Goal: Task Accomplishment & Management: Use online tool/utility

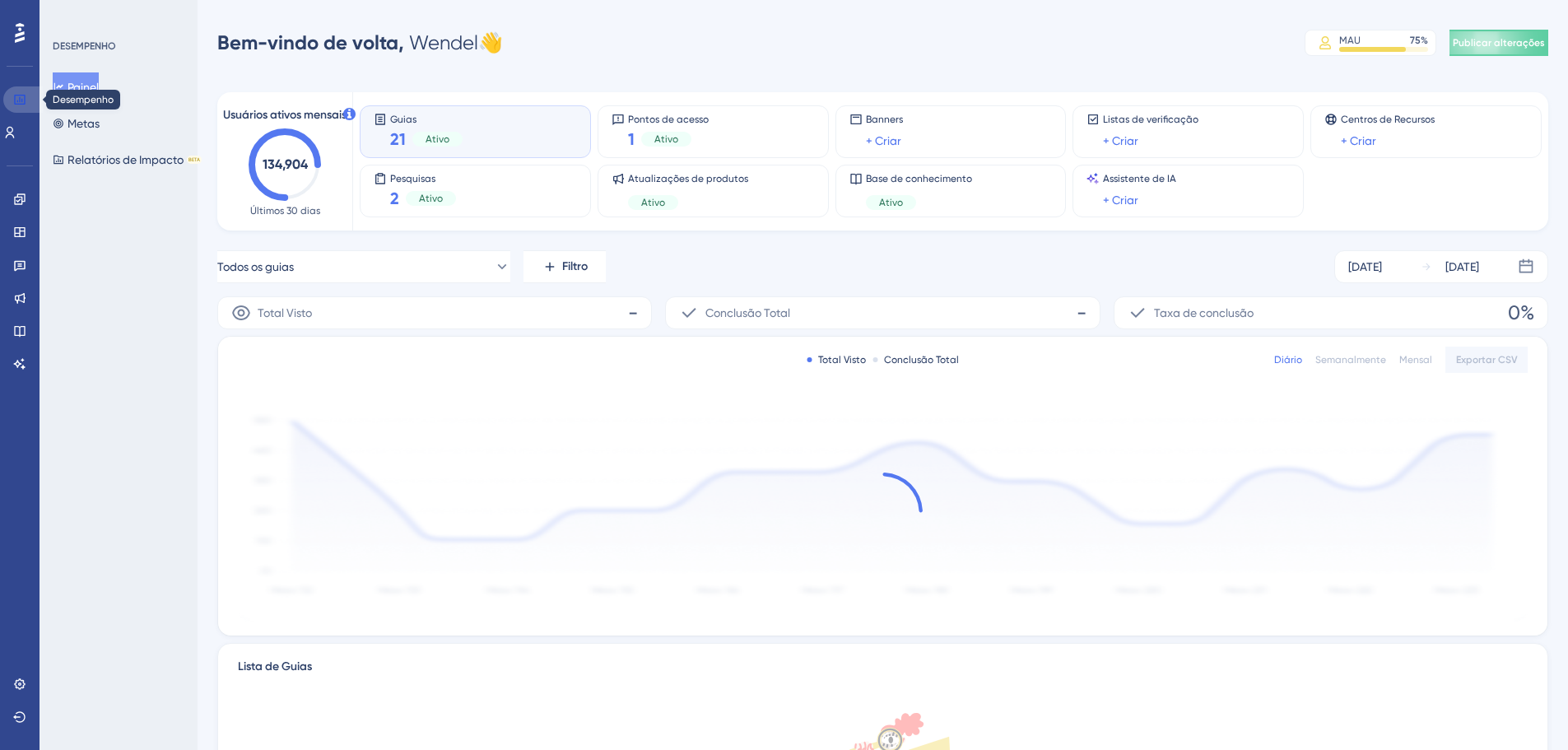
click at [19, 95] on icon at bounding box center [19, 100] width 11 height 10
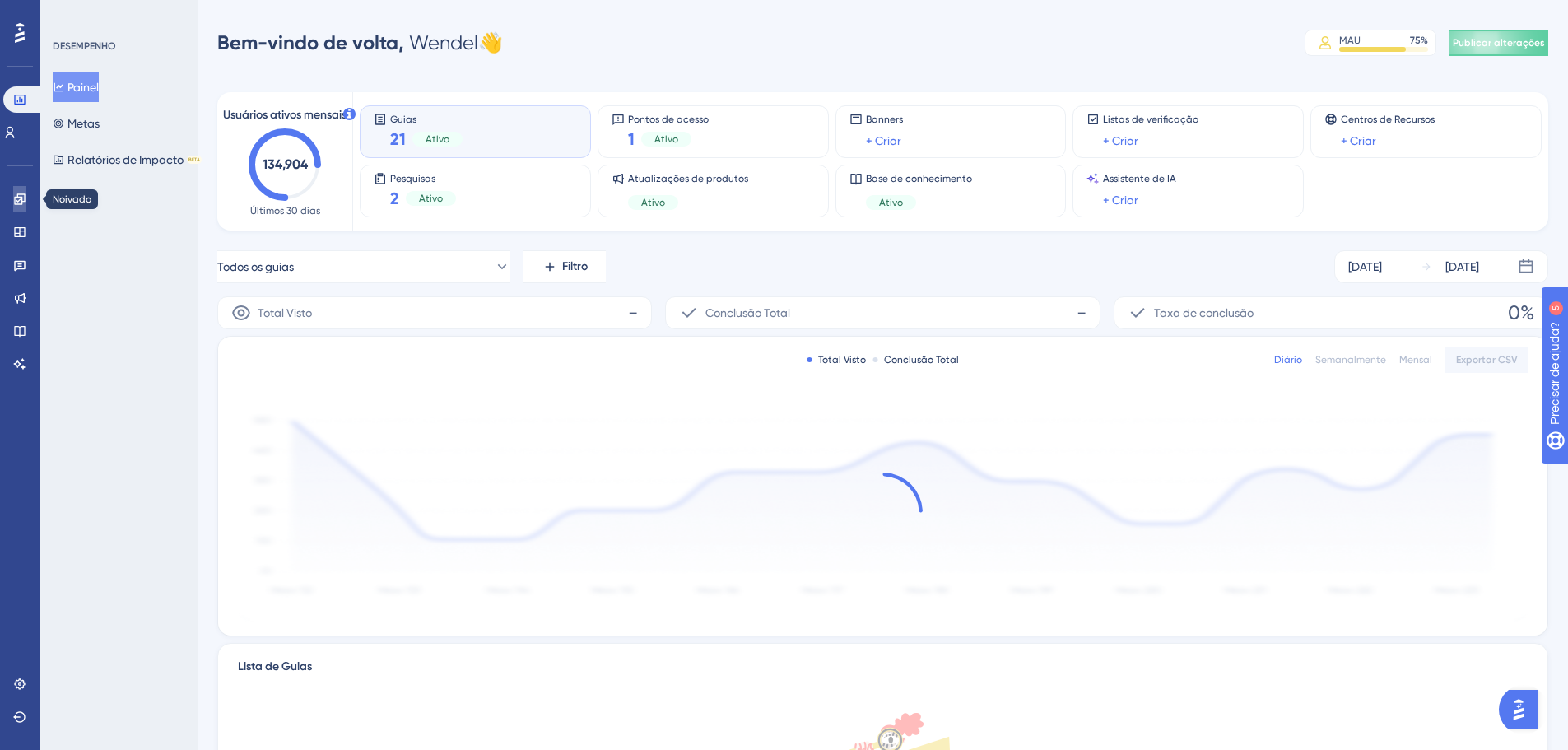
click at [22, 195] on icon at bounding box center [20, 200] width 13 height 13
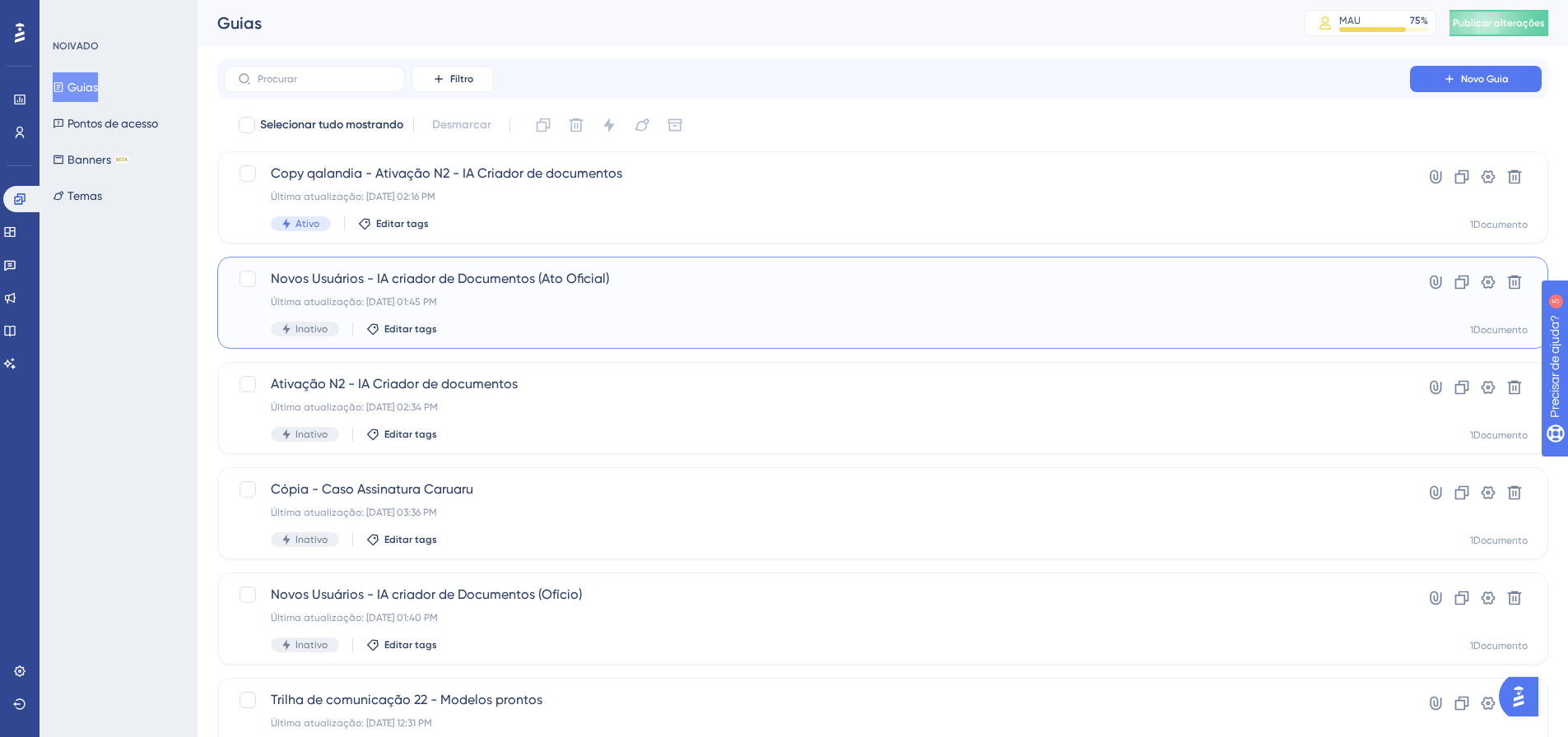
click at [535, 294] on div "Novos Usuários - IA criador de Documentos (Ato Oficial) Última atualização: [DA…" at bounding box center [817, 302] width 1092 height 67
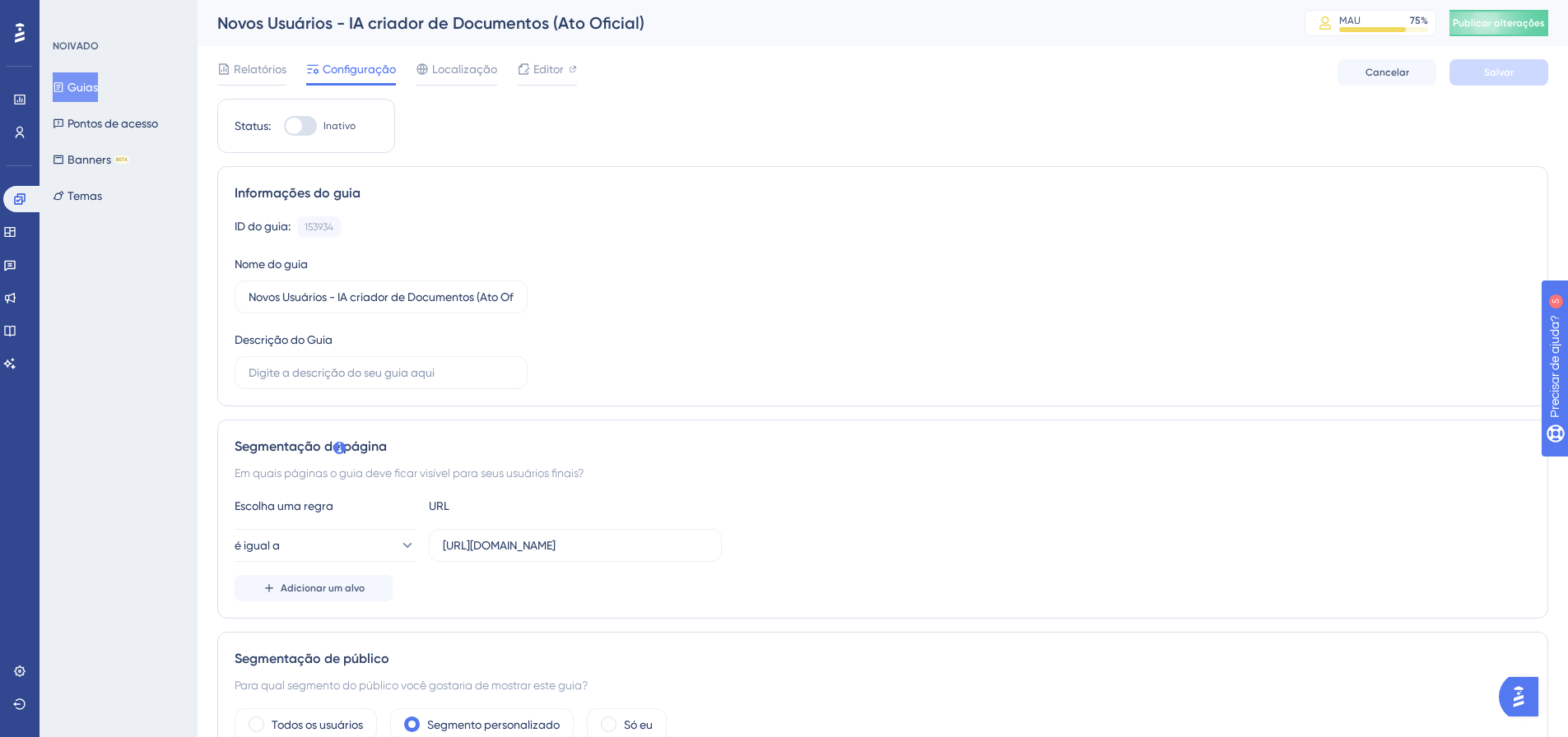
scroll to position [82, 0]
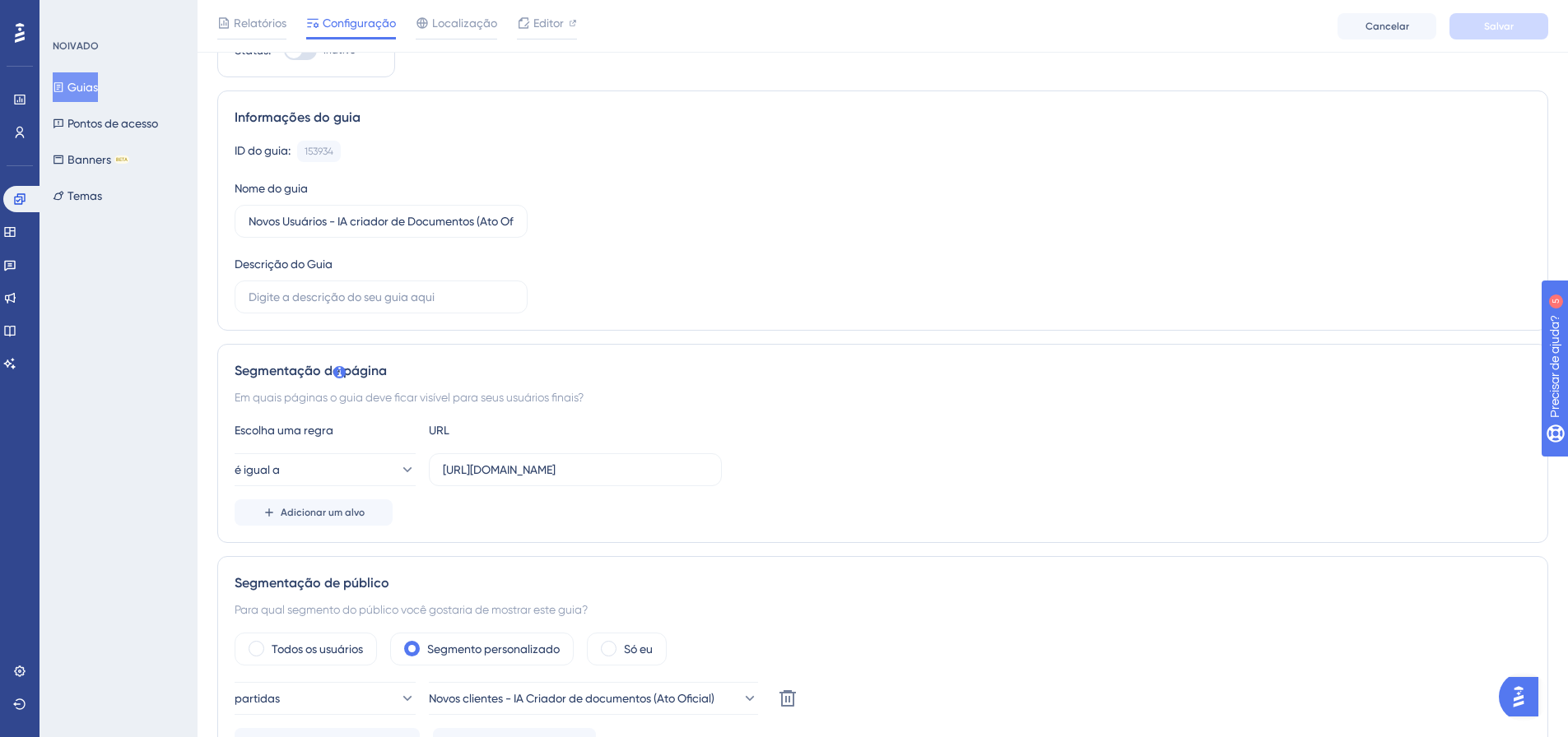
click at [98, 85] on font "Guias" at bounding box center [82, 87] width 31 height 13
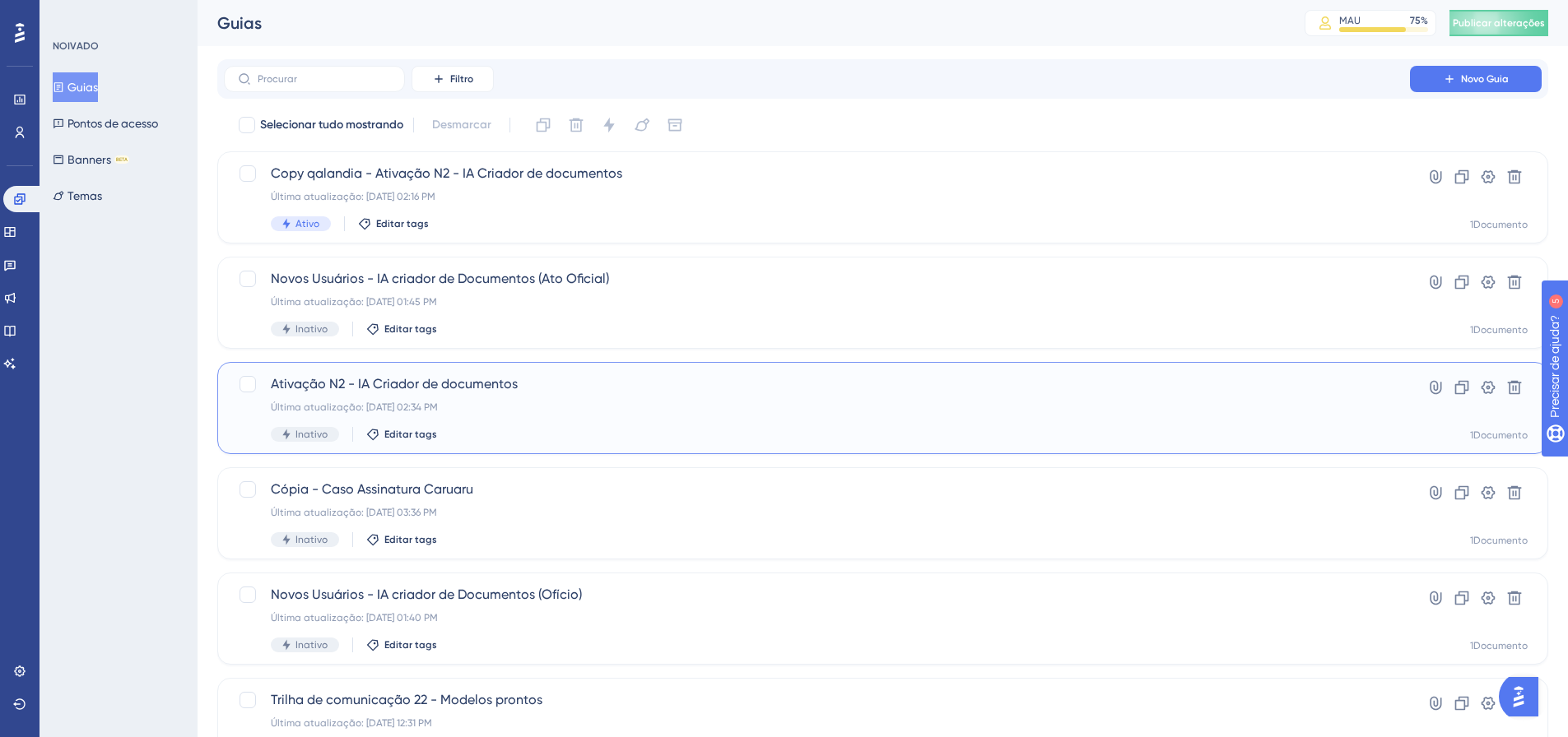
click at [436, 389] on font "Ativação N2 - IA Criador de documentos" at bounding box center [394, 384] width 247 height 16
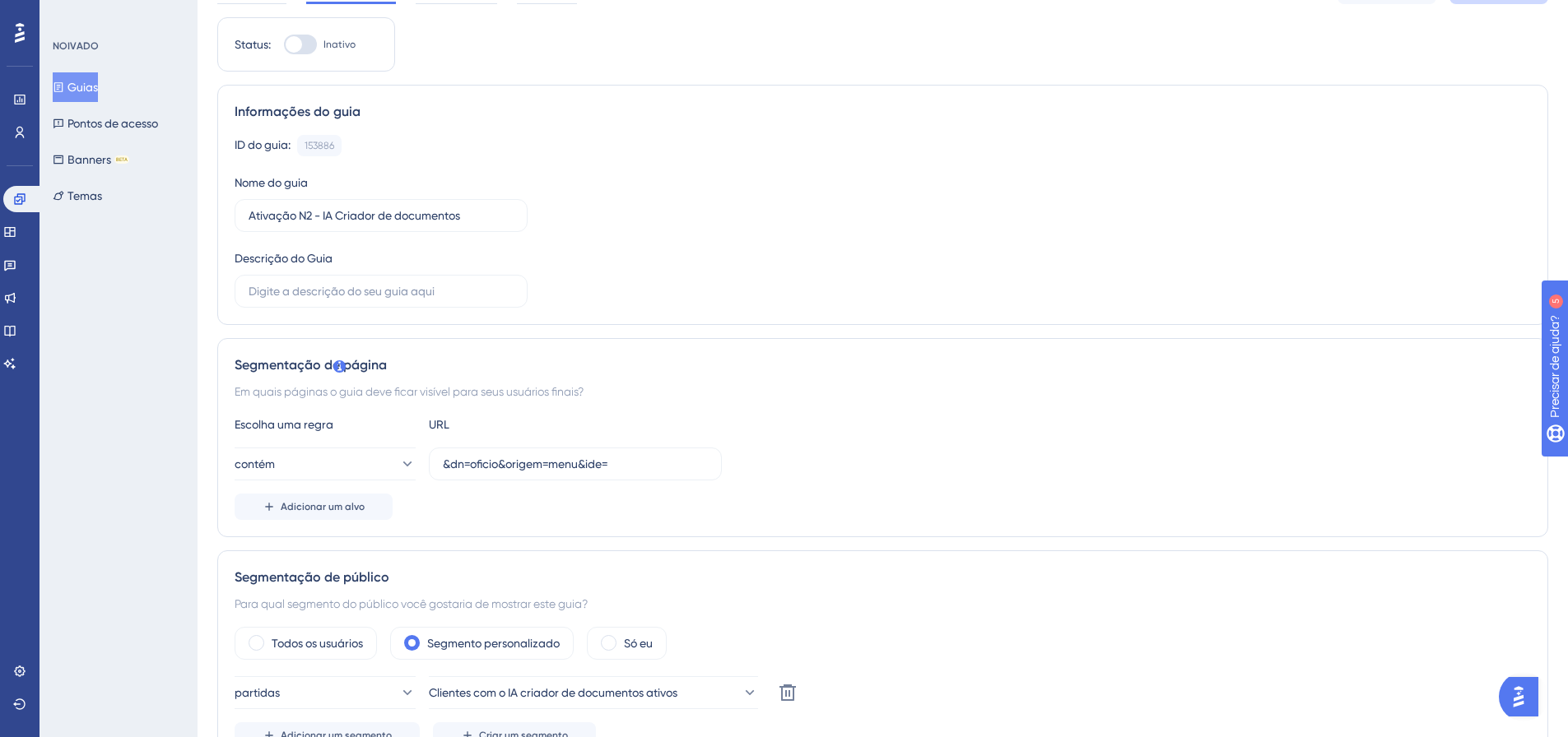
scroll to position [82, 0]
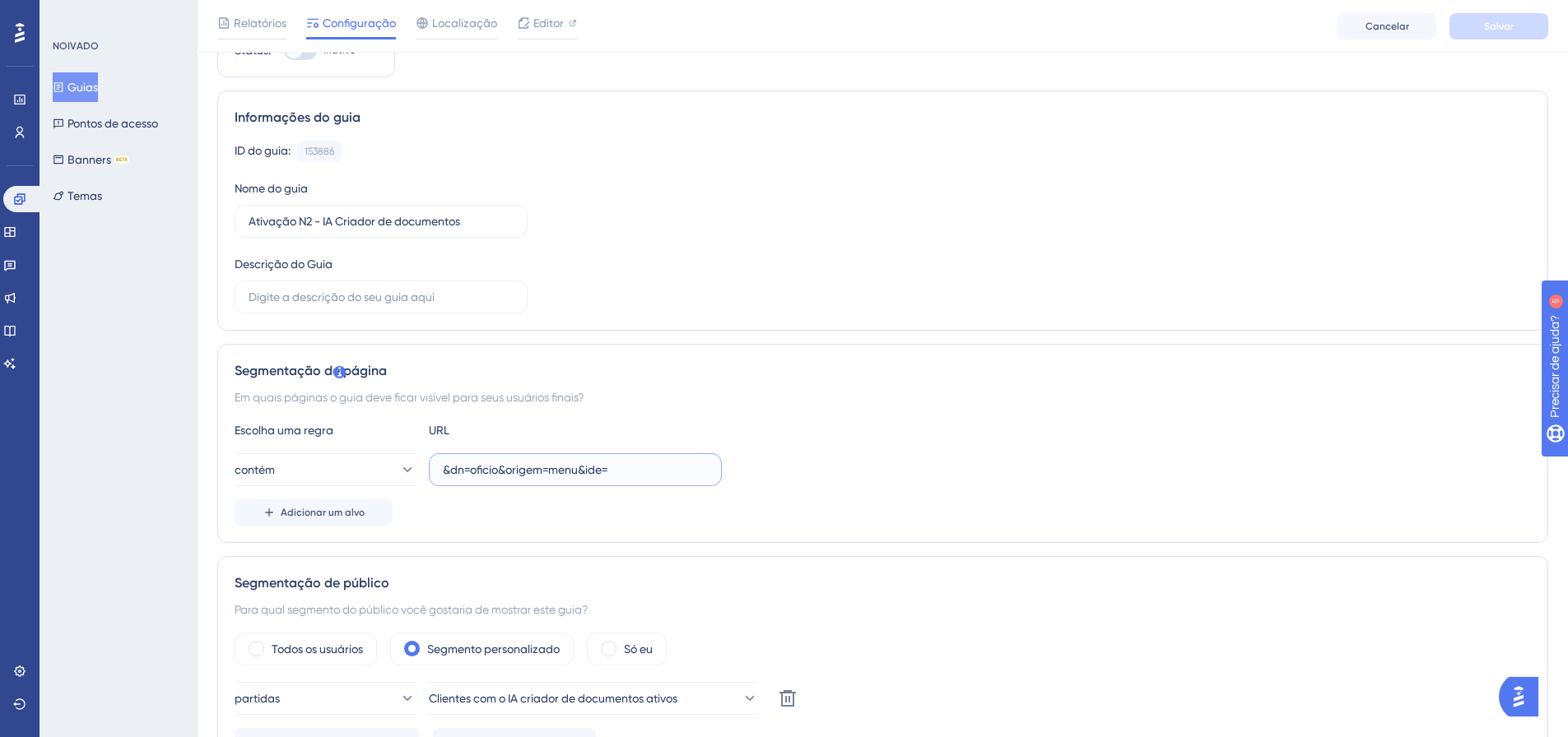
click at [617, 475] on input "&dn=oficio&origem=menu&ide=" at bounding box center [575, 469] width 265 height 18
drag, startPoint x: 643, startPoint y: 471, endPoint x: 408, endPoint y: 469, distance: 235.0
click at [408, 469] on div "contém &dn=oficio&origem=menu&ide=" at bounding box center [478, 470] width 487 height 33
click at [664, 462] on input "&dn=oficio&origem=menu&ide=" at bounding box center [575, 469] width 265 height 18
click at [637, 471] on input "&dn=oficio&origem=menu&ide=" at bounding box center [575, 469] width 265 height 18
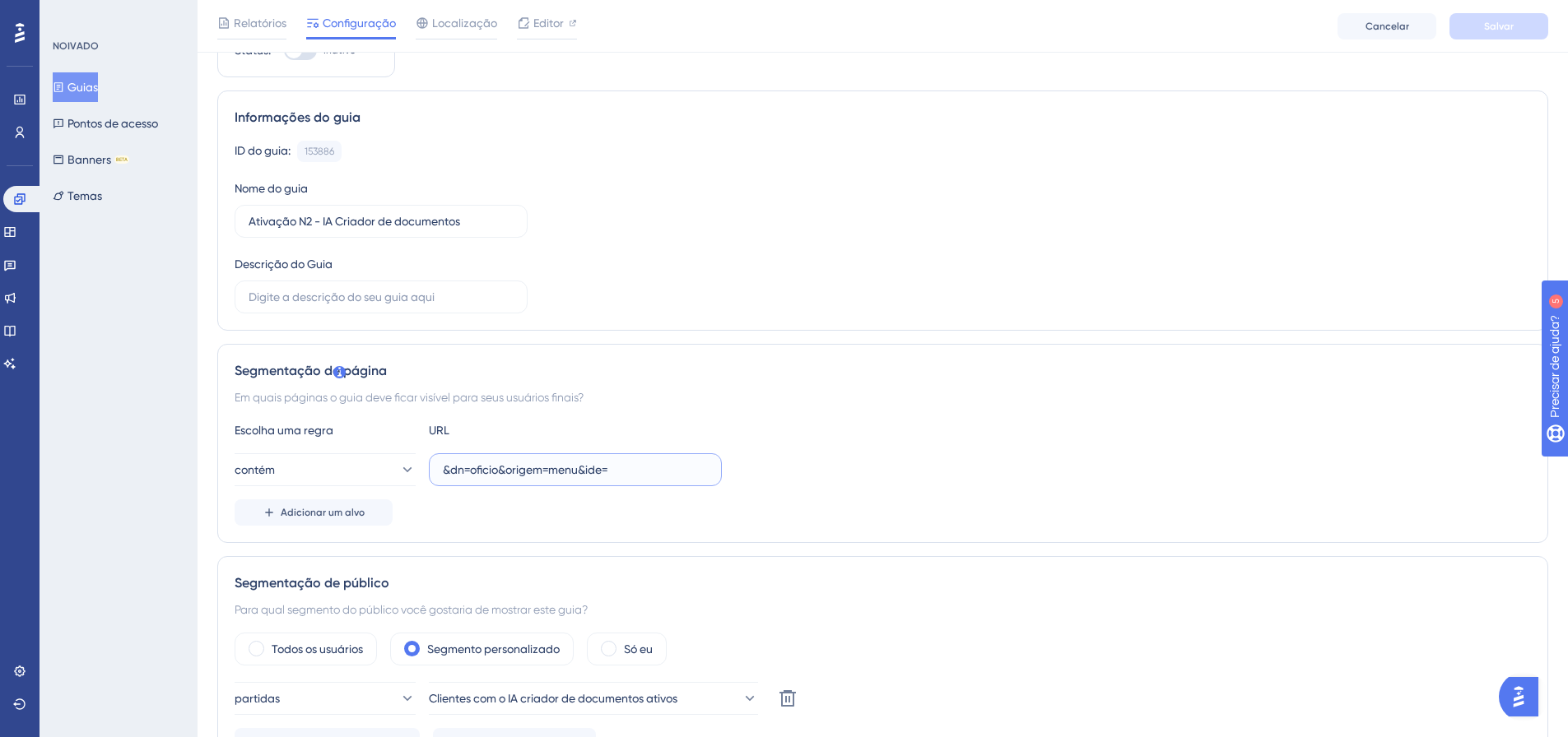
click at [637, 471] on input "&dn=oficio&origem=menu&ide=" at bounding box center [575, 469] width 265 height 18
